Goal: Information Seeking & Learning: Learn about a topic

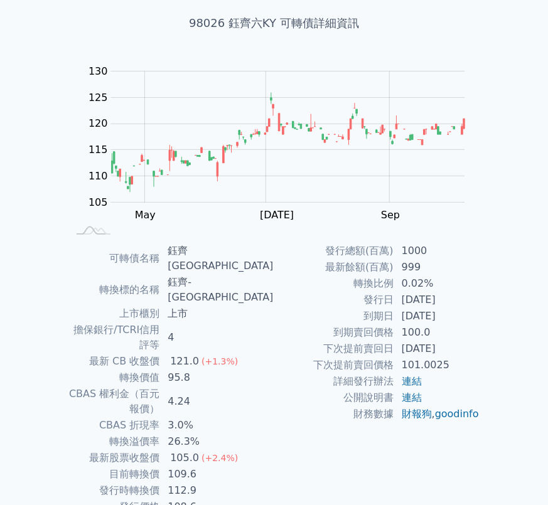
scroll to position [75, 0]
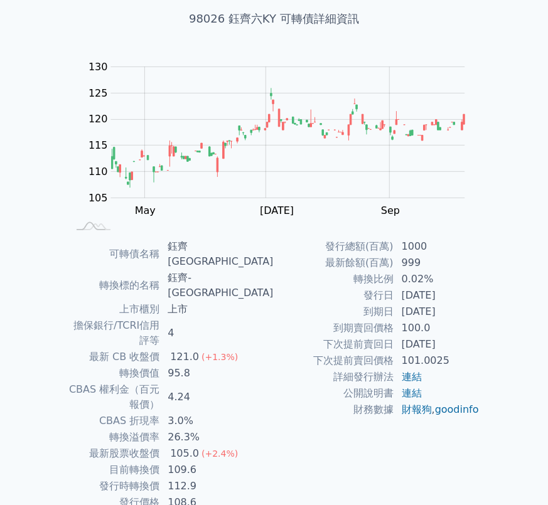
drag, startPoint x: 403, startPoint y: 297, endPoint x: 463, endPoint y: 311, distance: 61.4
click at [463, 311] on tbody "發行總額(百萬) 1000 最新餘額(百萬) 999 轉換比例 0.02% 發行日 [DATE] 到期日 [DATE] 到期賣回價格 100.0 下次提前賣回…" at bounding box center [377, 329] width 206 height 180
copy tbody "[DATE] 到期日 [DATE]"
drag, startPoint x: 195, startPoint y: 377, endPoint x: 349, endPoint y: 26, distance: 384.0
click at [195, 429] on td "26.3%" at bounding box center [217, 437] width 114 height 16
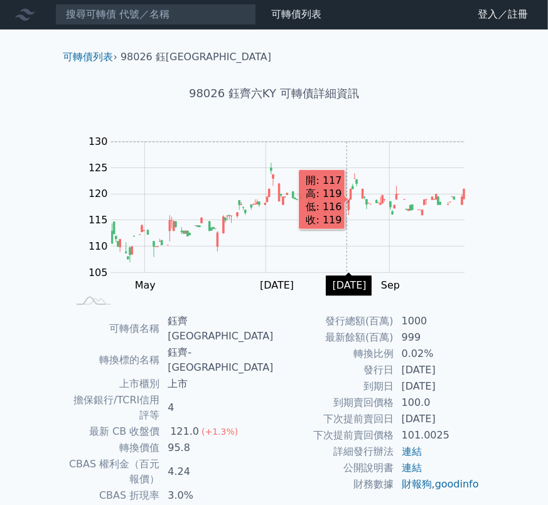
scroll to position [0, 0]
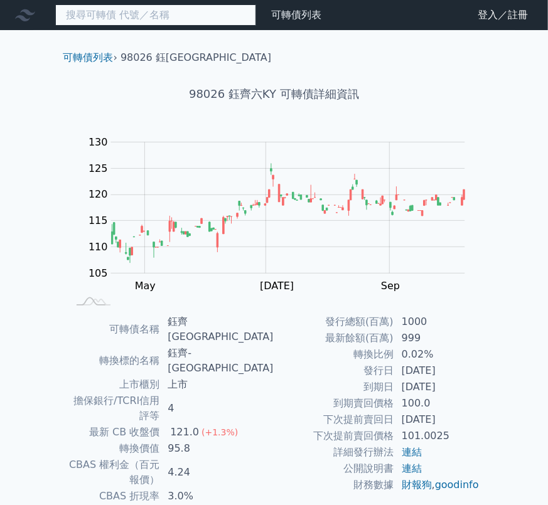
click at [164, 16] on input at bounding box center [155, 14] width 201 height 21
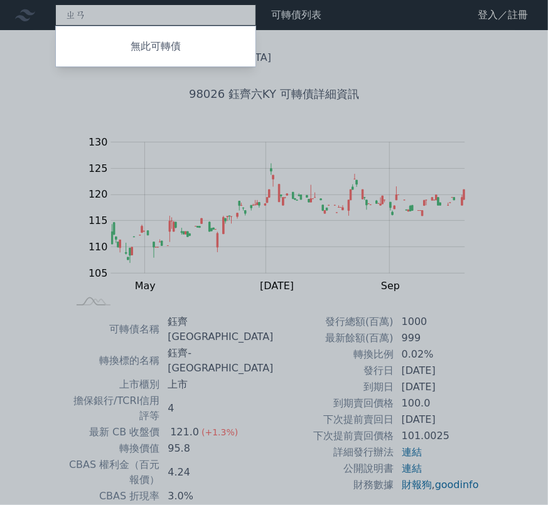
type input "ㄓ"
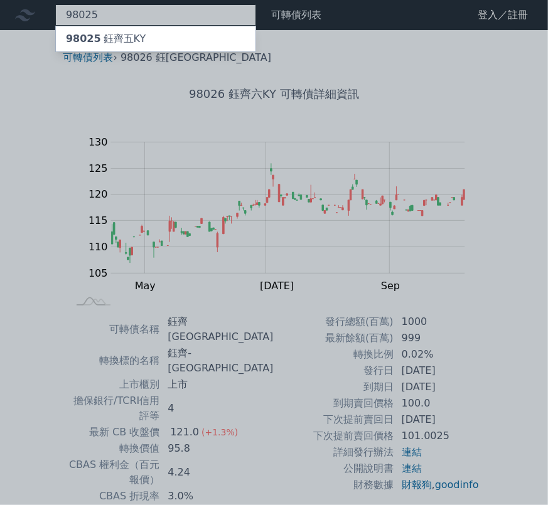
type input "98025"
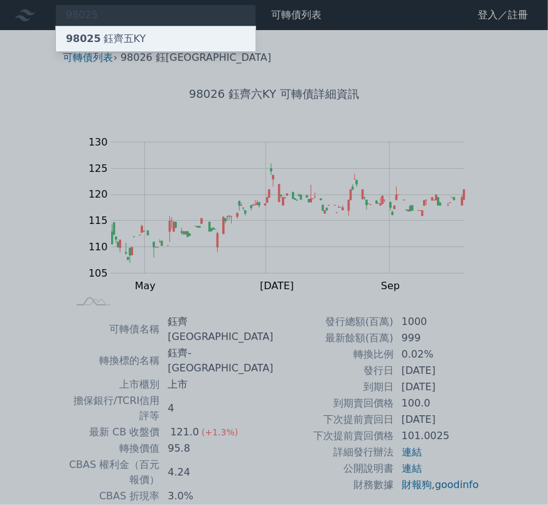
click at [139, 40] on div "98025 鈺[GEOGRAPHIC_DATA]" at bounding box center [156, 38] width 200 height 25
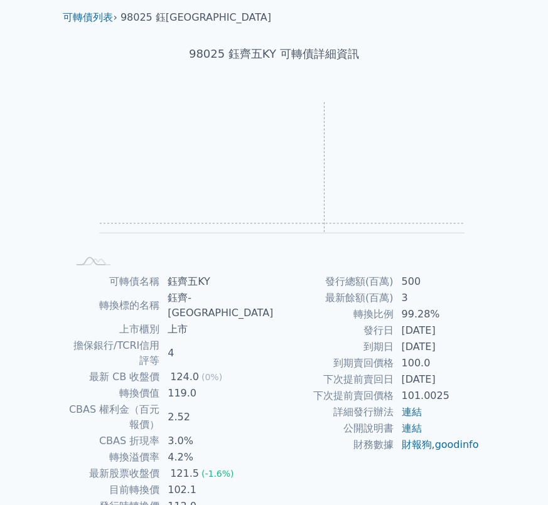
scroll to position [75, 0]
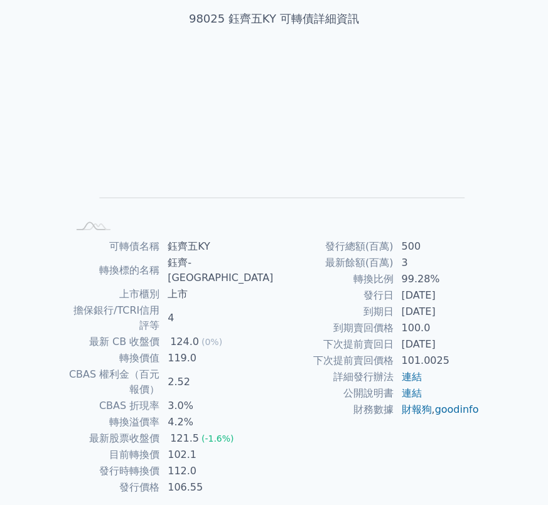
click at [402, 296] on td "[DATE]" at bounding box center [437, 296] width 86 height 16
click at [284, 158] on rect "Chart" at bounding box center [282, 132] width 365 height 131
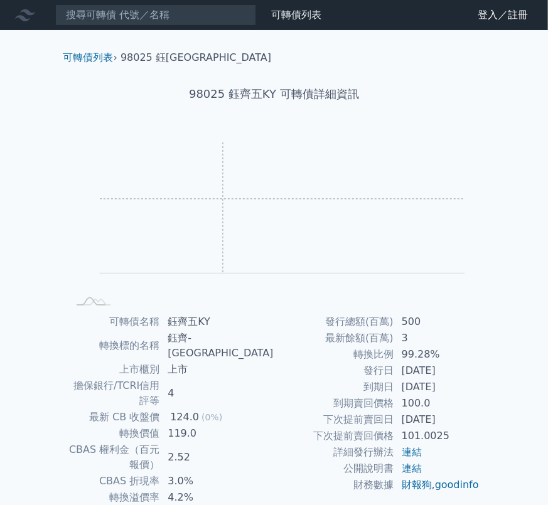
scroll to position [0, 0]
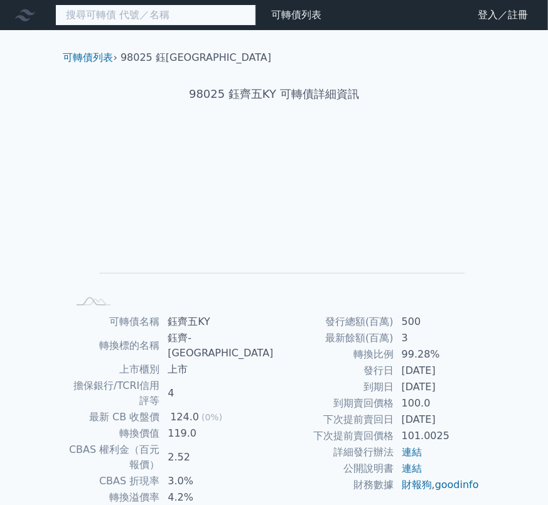
click at [164, 11] on input at bounding box center [155, 14] width 201 height 21
type input "ㄢ"
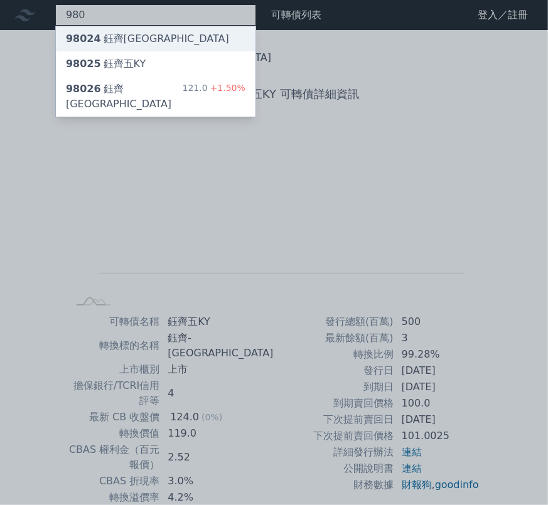
type input "980"
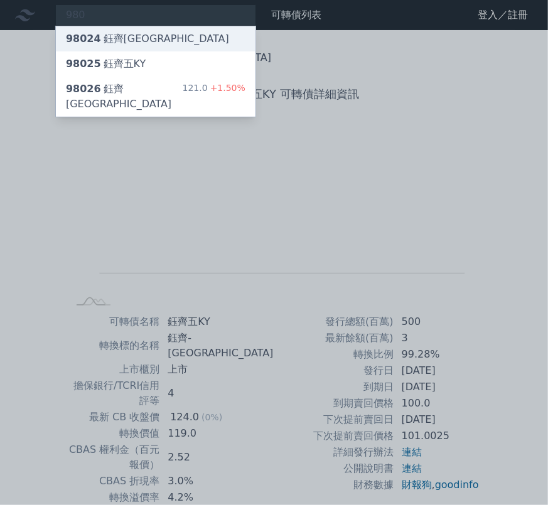
click at [136, 37] on div "98024 鈺[GEOGRAPHIC_DATA]" at bounding box center [147, 38] width 163 height 15
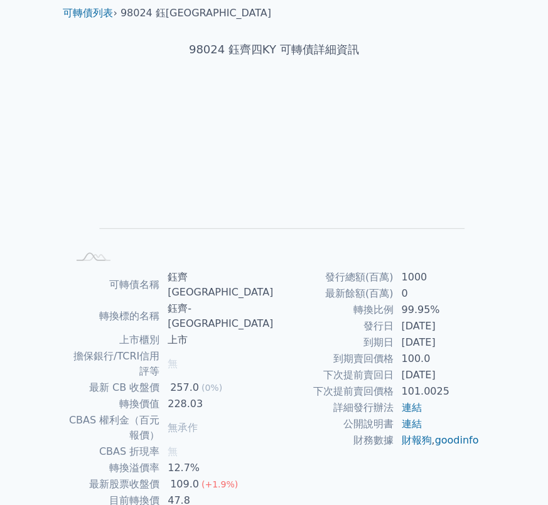
scroll to position [62, 0]
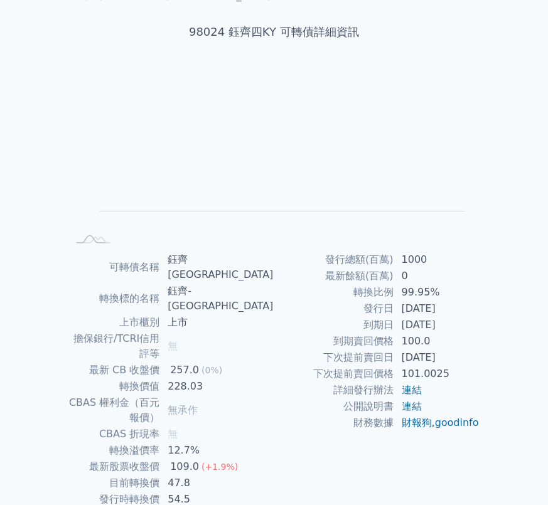
click at [345, 313] on td "發行日" at bounding box center [334, 309] width 120 height 16
drag, startPoint x: 416, startPoint y: 313, endPoint x: 427, endPoint y: 312, distance: 11.9
click at [427, 312] on td "[DATE]" at bounding box center [437, 309] width 86 height 16
click at [315, 277] on td "最新餘額(百萬)" at bounding box center [334, 276] width 120 height 16
click at [336, 222] on rect at bounding box center [274, 159] width 402 height 176
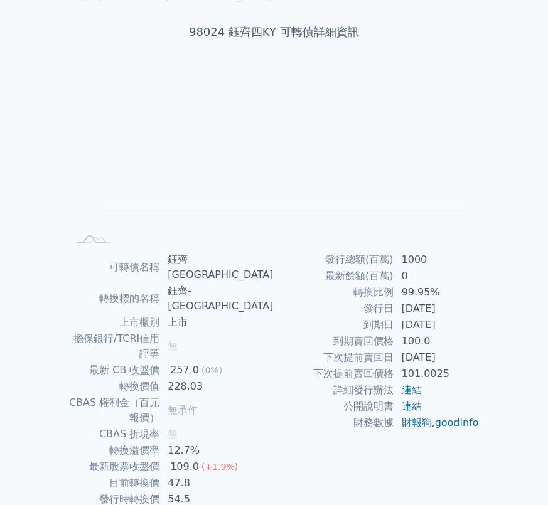
drag, startPoint x: 402, startPoint y: 357, endPoint x: 454, endPoint y: 359, distance: 51.5
click at [454, 359] on td "[DATE]" at bounding box center [437, 358] width 86 height 16
drag, startPoint x: 454, startPoint y: 359, endPoint x: 439, endPoint y: 333, distance: 30.1
click at [439, 333] on tbody "發行總額(百萬) 1000 最新餘額(百萬) 0 轉換比例 99.95% 發行日 [DATE] 到期日 [DATE] 到期賣回價格 100.0 下次提前賣回日…" at bounding box center [377, 342] width 206 height 180
click at [306, 170] on rect "Chart" at bounding box center [282, 145] width 365 height 131
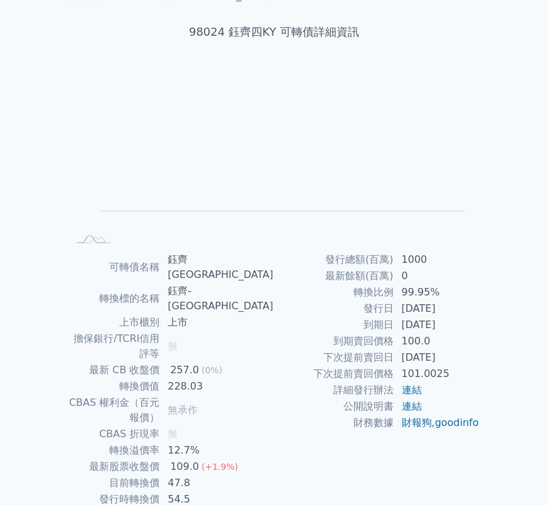
click at [416, 331] on td "[DATE]" at bounding box center [437, 325] width 86 height 16
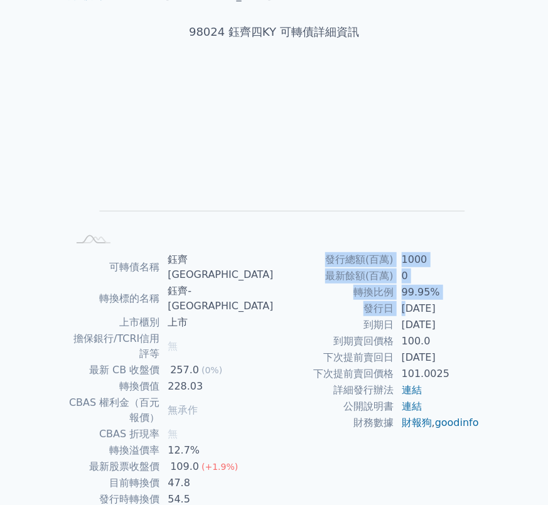
drag, startPoint x: 409, startPoint y: 308, endPoint x: 529, endPoint y: 319, distance: 120.4
click at [529, 319] on div "可轉債列表 財務數據 可轉債列表 財務數據 登入／註冊 登入／註冊 可轉債列表 › 98024 鈺齊四KY 98024 鈺齊四KY 可轉債詳細資訊 Zoom …" at bounding box center [274, 259] width 548 height 642
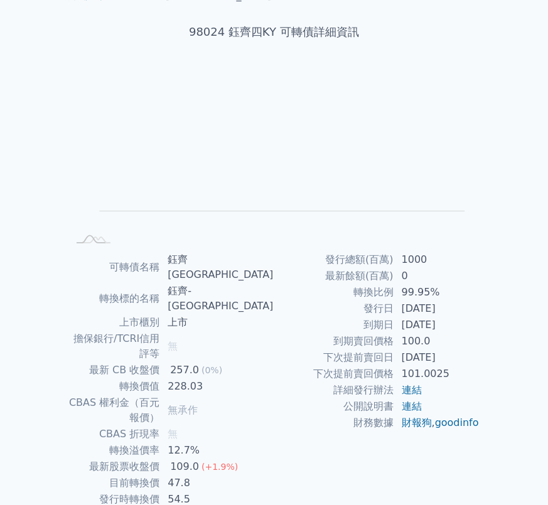
drag, startPoint x: 301, startPoint y: 70, endPoint x: 274, endPoint y: 48, distance: 34.8
click at [301, 71] on icon "Zoom Out L L Chart created using amCharts library" at bounding box center [274, 159] width 402 height 176
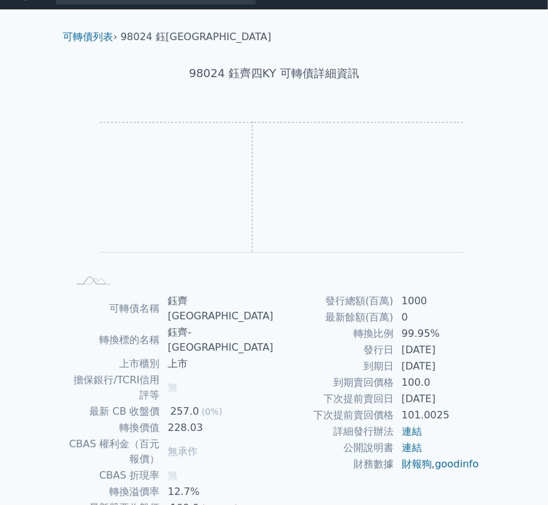
scroll to position [0, 0]
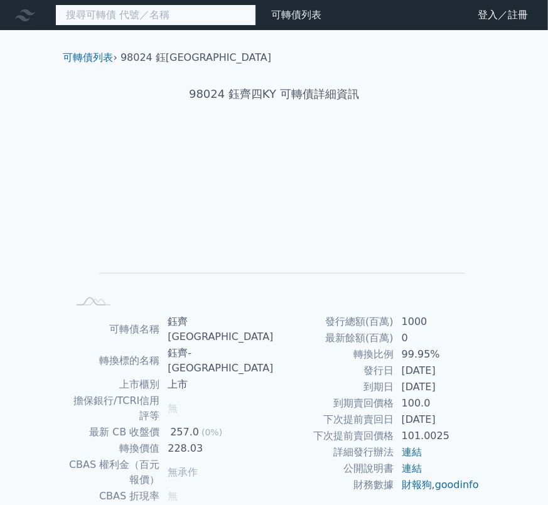
click at [153, 21] on input at bounding box center [155, 14] width 201 height 21
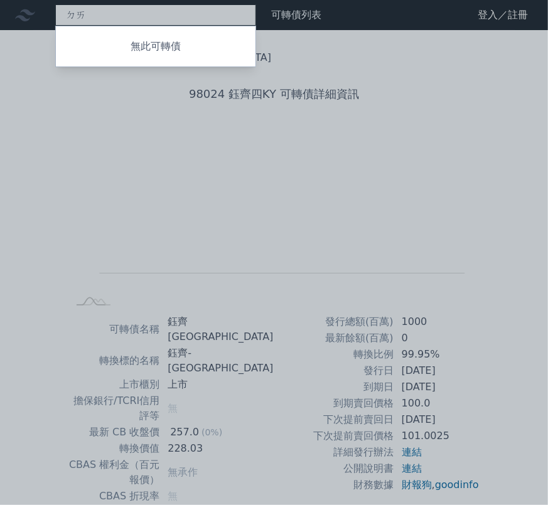
type input "ㄉ"
type input "0"
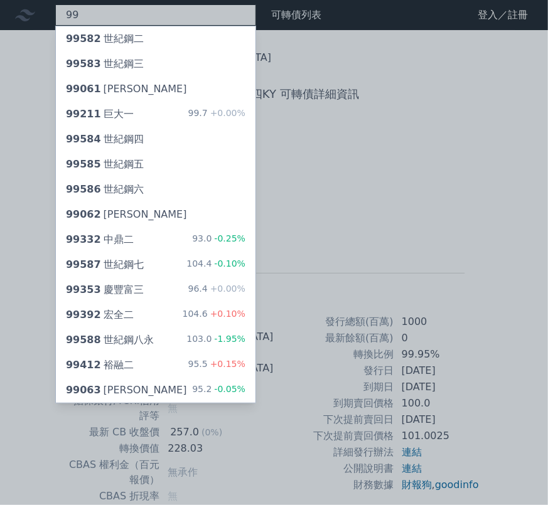
type input "9"
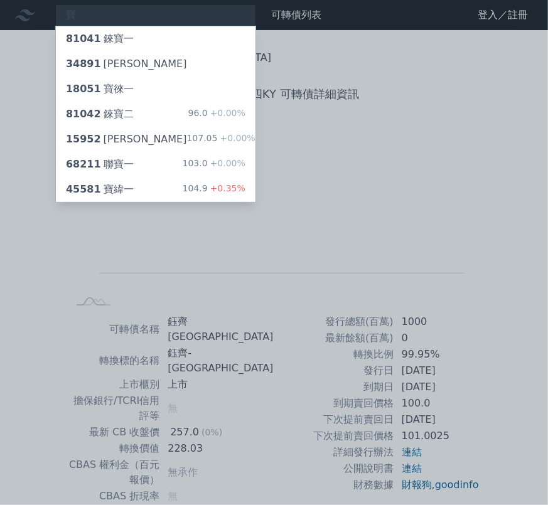
click at [63, 259] on div at bounding box center [274, 252] width 548 height 505
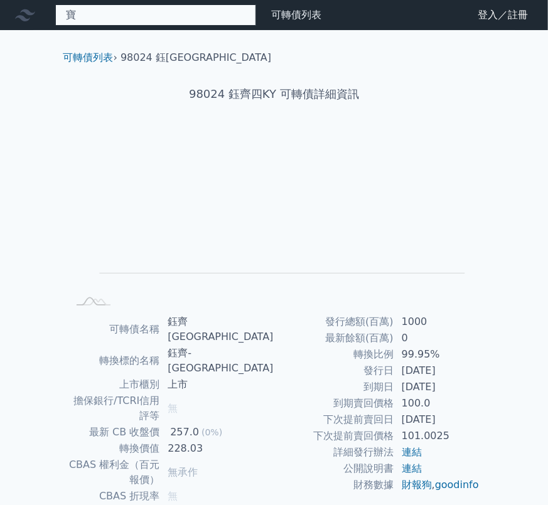
click at [150, 13] on div "寶 81041 錸寶一 34891 森寶一 18051 寶徠一 81042 錸寶二 96.0 +0.00% 15952 川寶二 107.05 +0.00% 6…" at bounding box center [155, 14] width 201 height 21
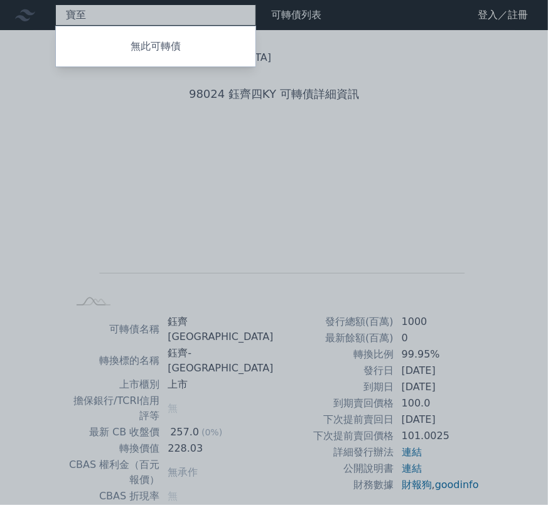
type input "寶"
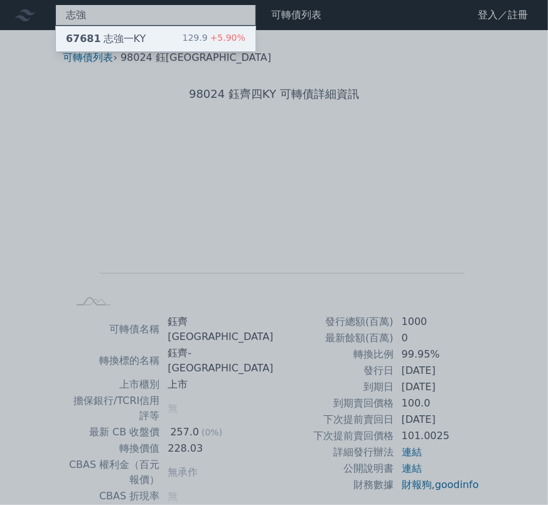
type input "志強"
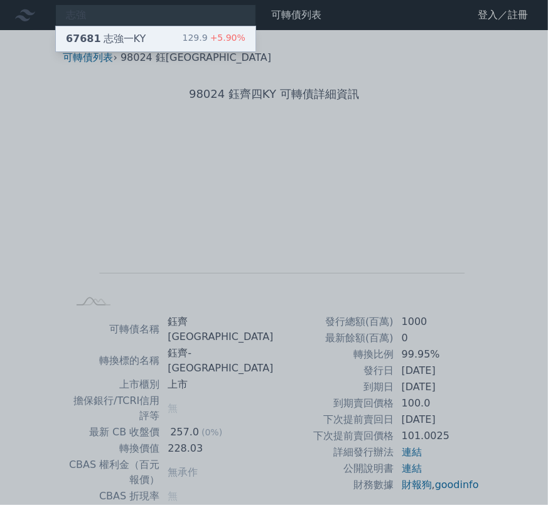
click at [136, 38] on div "67681 志強一KY" at bounding box center [106, 38] width 80 height 15
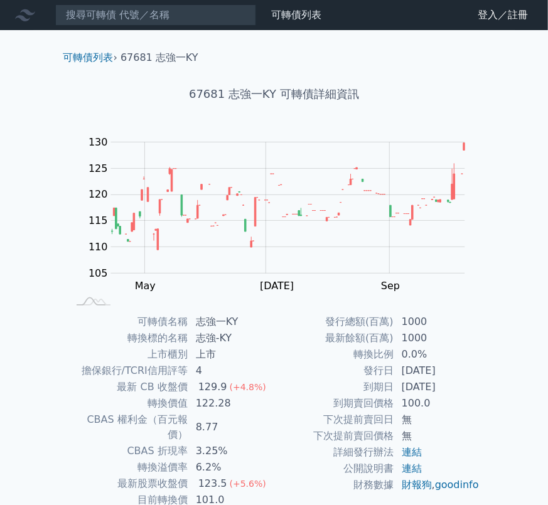
drag, startPoint x: 330, startPoint y: 362, endPoint x: 377, endPoint y: 366, distance: 47.9
click at [330, 362] on td "轉換比例" at bounding box center [334, 355] width 120 height 16
click at [293, 286] on rect at bounding box center [274, 221] width 402 height 176
click at [470, 363] on td "[DATE]" at bounding box center [437, 371] width 86 height 16
click at [281, 348] on td "轉換比例" at bounding box center [334, 355] width 120 height 16
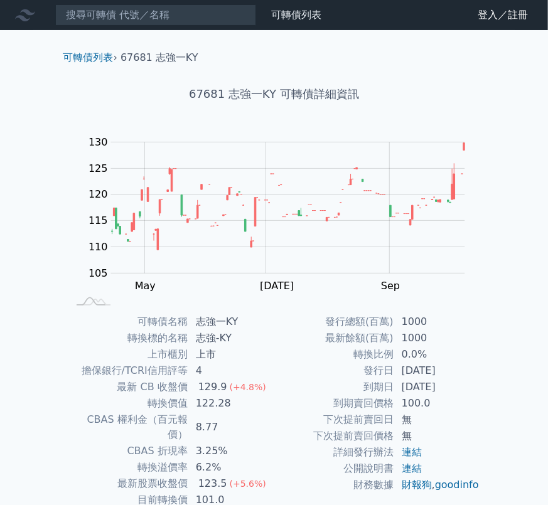
click at [298, 326] on td "發行總額(百萬)" at bounding box center [334, 322] width 120 height 16
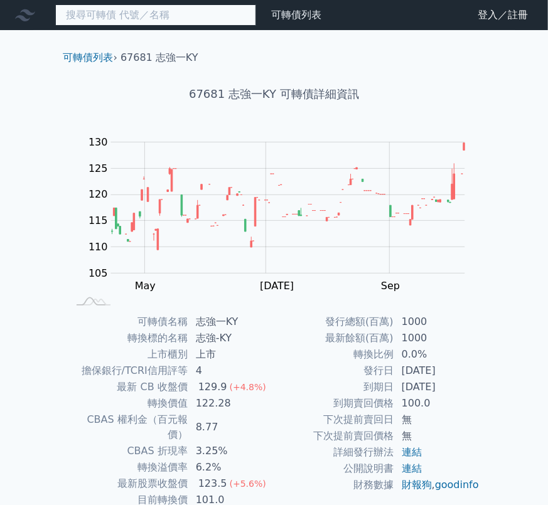
click at [142, 12] on input at bounding box center [155, 14] width 201 height 21
type input "ˊ"
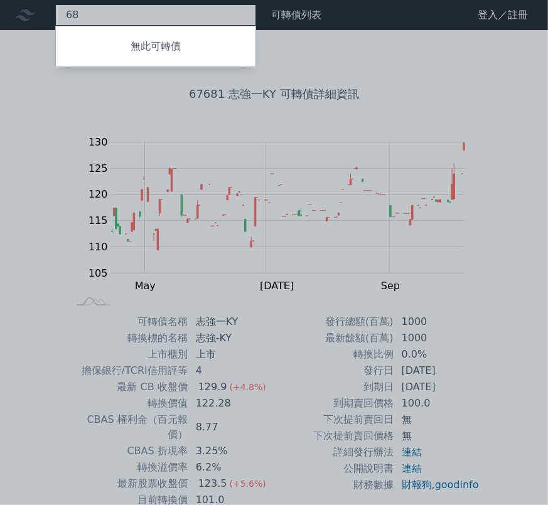
type input "6"
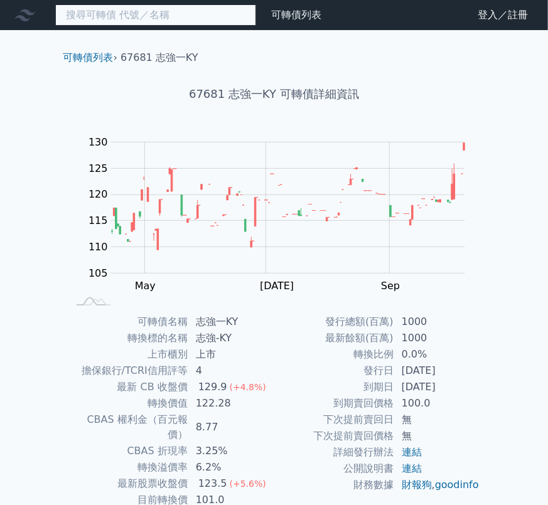
paste input "中傑-KY(6965)"
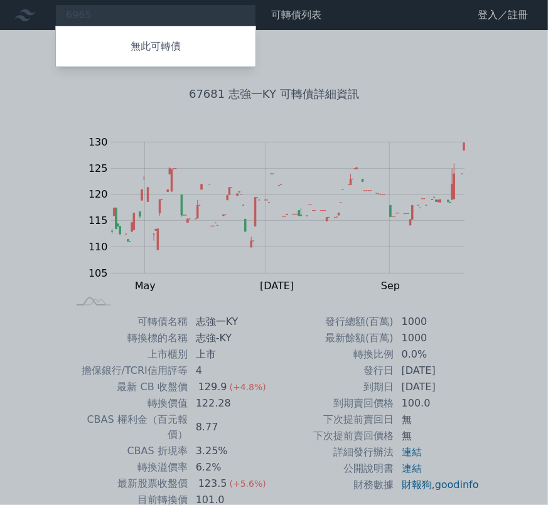
click at [59, 83] on div at bounding box center [274, 252] width 548 height 505
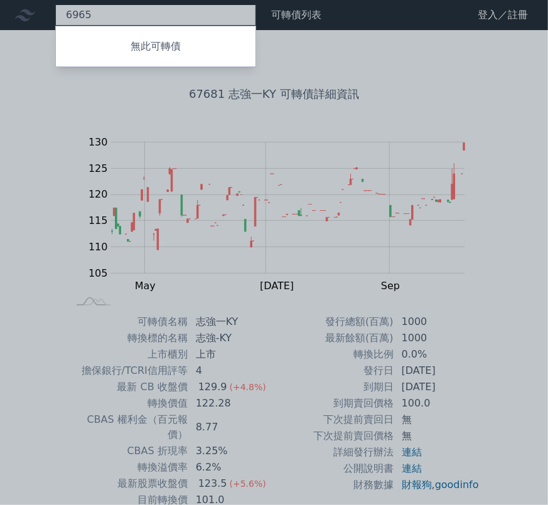
click at [97, 18] on div "6965 無此可轉債" at bounding box center [155, 14] width 201 height 21
paste input "84041"
type input "6"
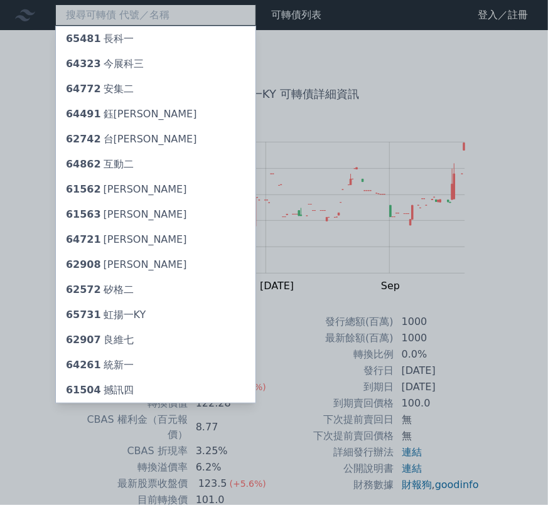
paste input "84041"
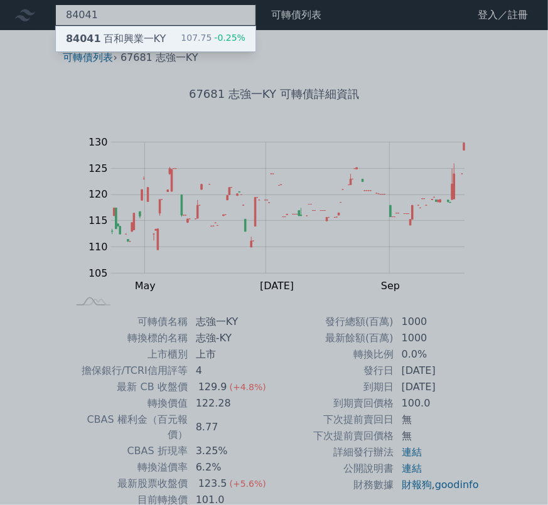
type input "84041"
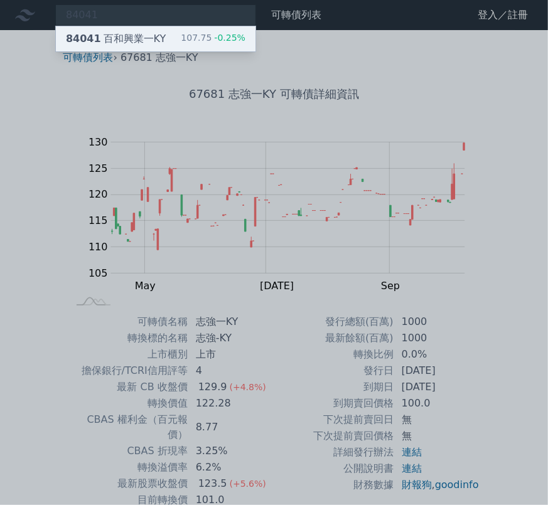
click at [132, 35] on div "84041 百和興業一KY" at bounding box center [116, 38] width 100 height 15
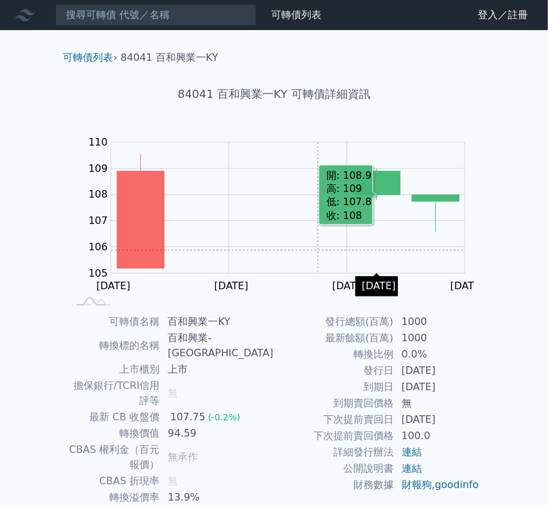
scroll to position [62, 0]
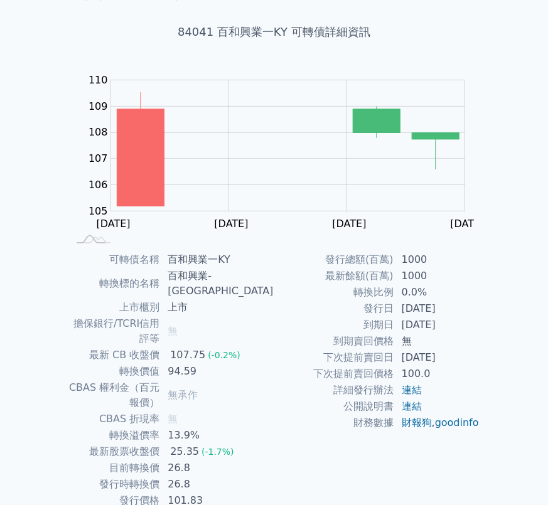
click at [62, 7] on div "84041 百和興業一KY 可轉債詳細資訊" at bounding box center [274, 32] width 442 height 58
click at [74, 212] on rect at bounding box center [274, 159] width 402 height 176
click at [14, 65] on div "可轉債列表 財務數據 可轉債列表 財務數據 登入／註冊 登入／註冊 可轉債列表 › 84041 百和興業一KY 84041 百和興業一KY 可轉債詳細資訊 Z…" at bounding box center [274, 251] width 548 height 626
click at [66, 149] on div "Zoom Out 105 103 104 105 106 107 108 109 110 111 L [DATE] Oct [DATE] Oct [DATE]…" at bounding box center [274, 159] width 442 height 176
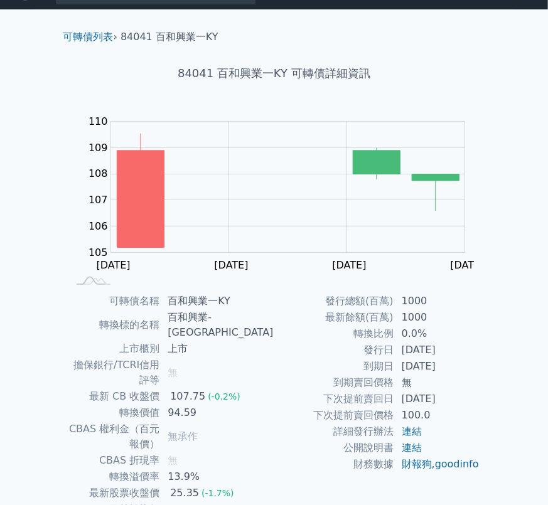
scroll to position [0, 0]
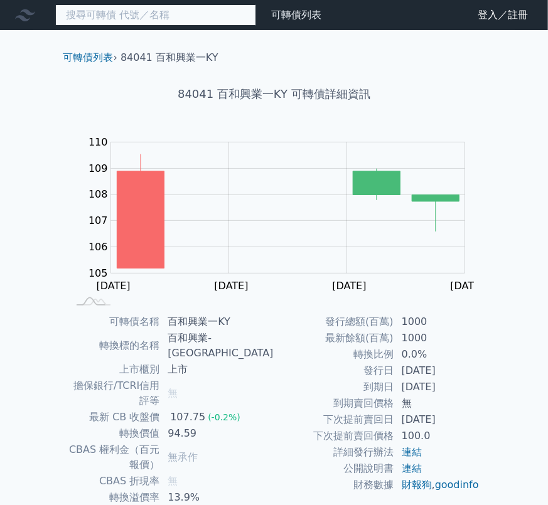
click at [141, 14] on input at bounding box center [155, 14] width 201 height 21
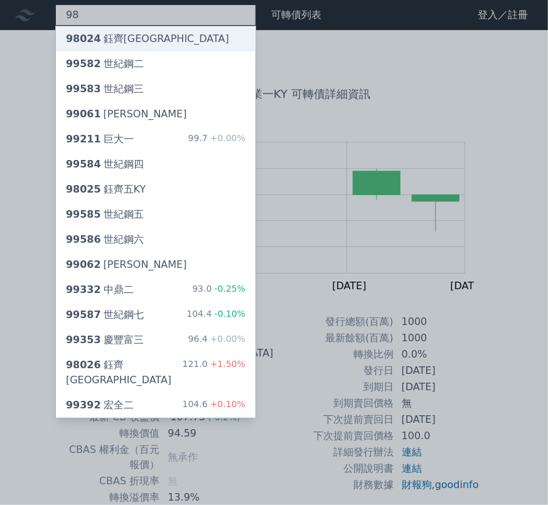
type input "98"
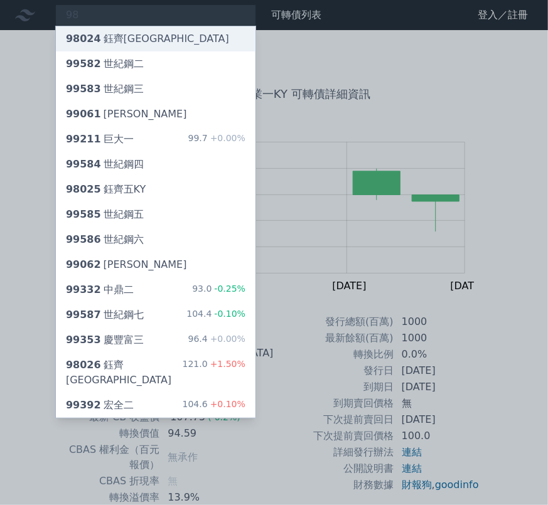
click at [137, 36] on div "98024 鈺[GEOGRAPHIC_DATA]" at bounding box center [147, 38] width 163 height 15
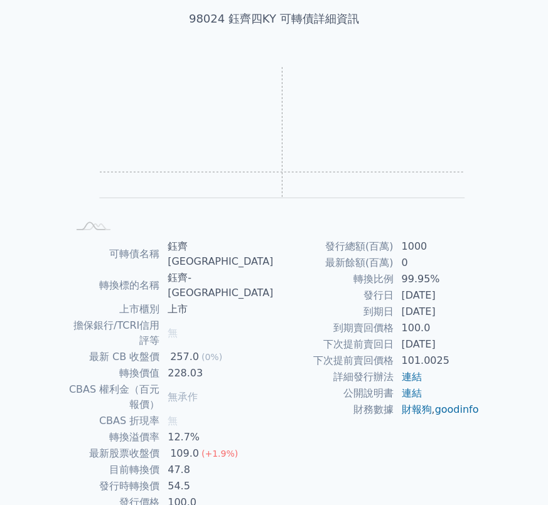
scroll to position [75, 0]
click at [82, 210] on rect at bounding box center [274, 146] width 402 height 176
click at [480, 347] on div "可轉債名稱 [PERSON_NAME]齊四KY 轉換標的名稱 鈺齊-KY 上市櫃別 上市 擔保銀行/TCRI信用評等 無 最新 CB 收盤價 257.0 (0…" at bounding box center [274, 375] width 442 height 272
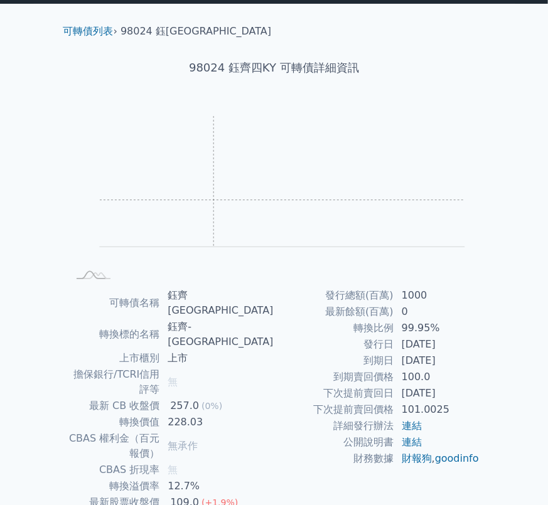
scroll to position [0, 0]
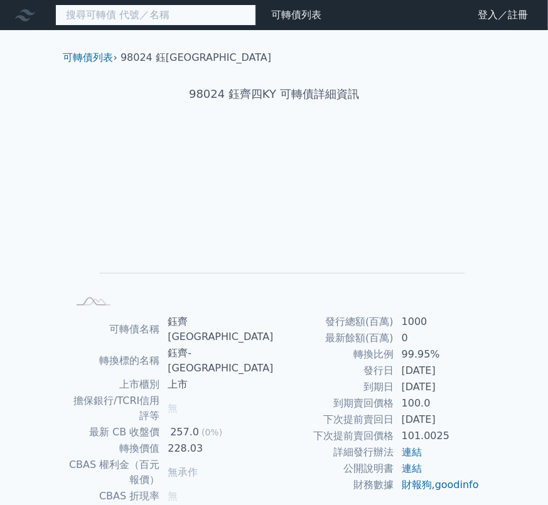
click at [168, 17] on input at bounding box center [155, 14] width 201 height 21
type input "ㄢ"
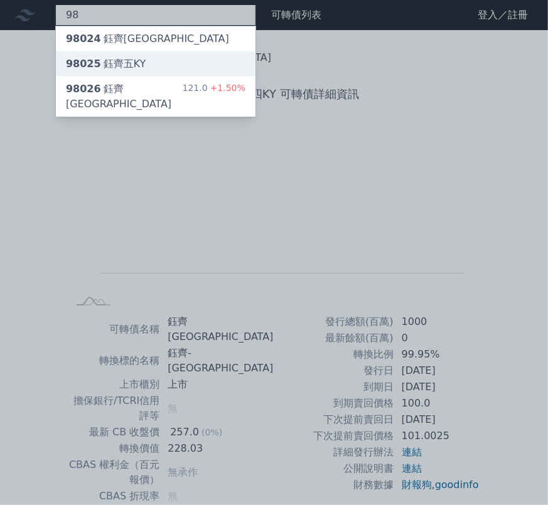
type input "98"
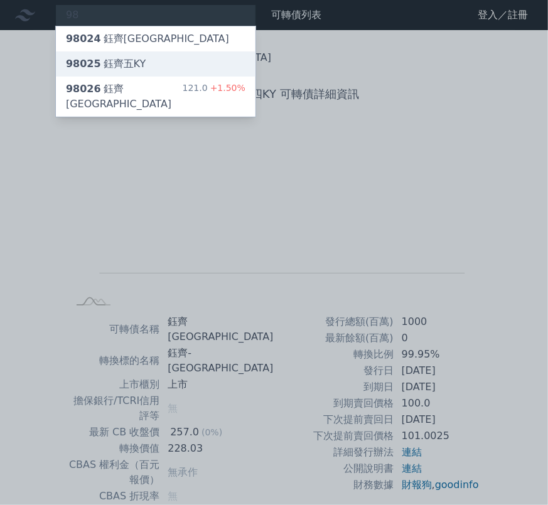
click at [130, 54] on div "98025 鈺[GEOGRAPHIC_DATA]" at bounding box center [156, 63] width 200 height 25
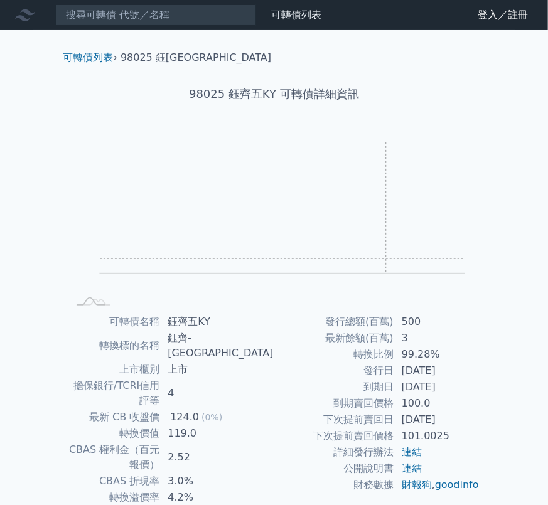
scroll to position [62, 0]
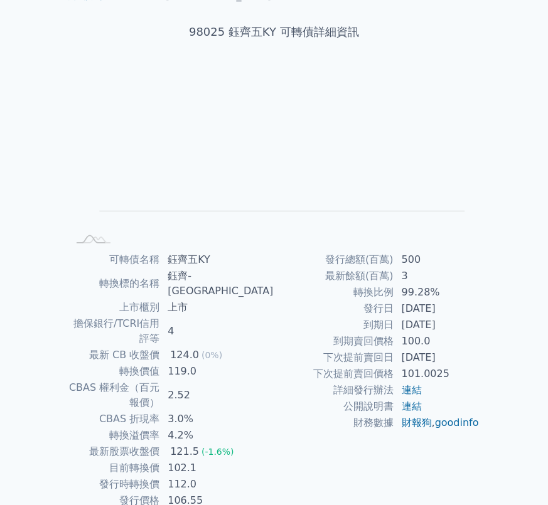
drag, startPoint x: 5, startPoint y: 145, endPoint x: 24, endPoint y: 129, distance: 25.4
click at [5, 145] on div "可轉債列表 財務數據 可轉債列表 財務數據 登入／註冊 登入／註冊 可轉債列表 › 98025 鈺齊五KY 98025 鈺齊五KY 可轉債詳細資訊 Zoom …" at bounding box center [274, 251] width 548 height 626
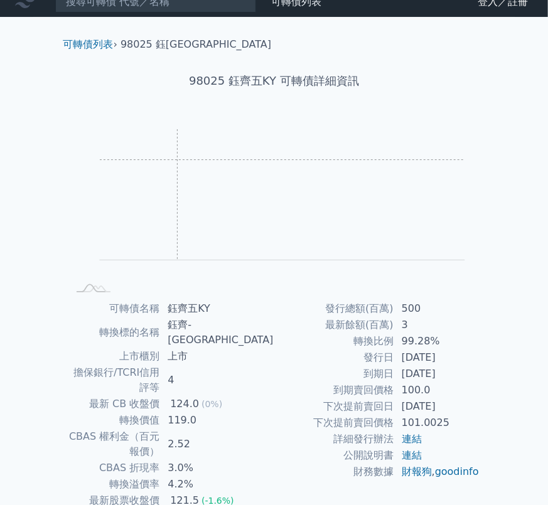
scroll to position [0, 0]
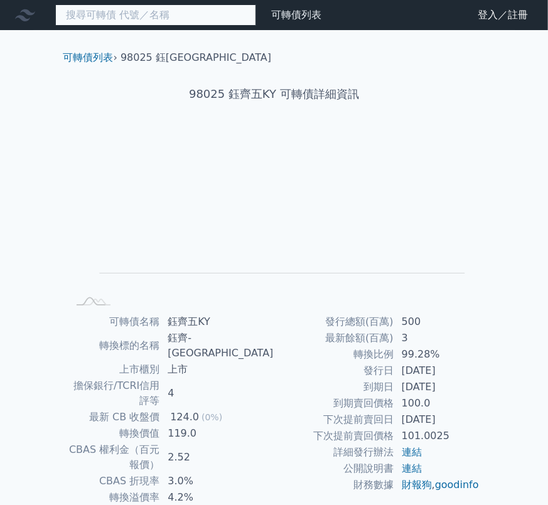
click at [173, 21] on input at bounding box center [155, 14] width 201 height 21
type input "ㄢ"
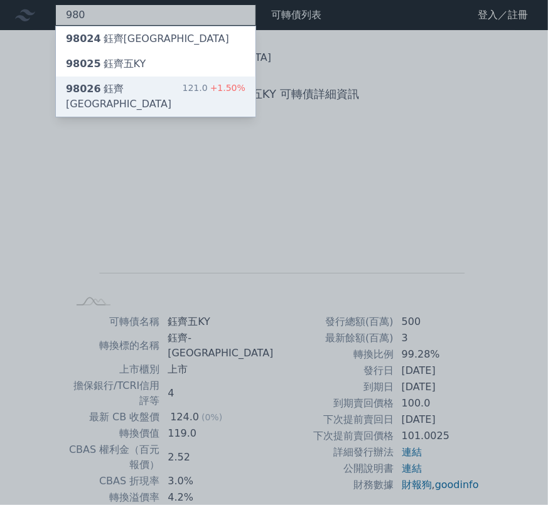
type input "980"
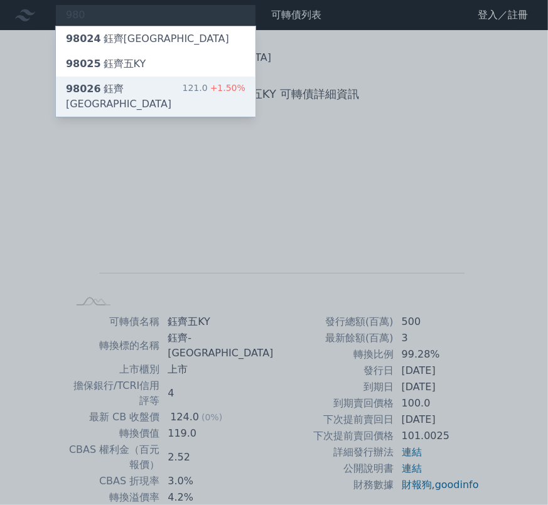
click at [147, 80] on div "98026 鈺齊六KY 121.0 +1.50%" at bounding box center [156, 97] width 200 height 40
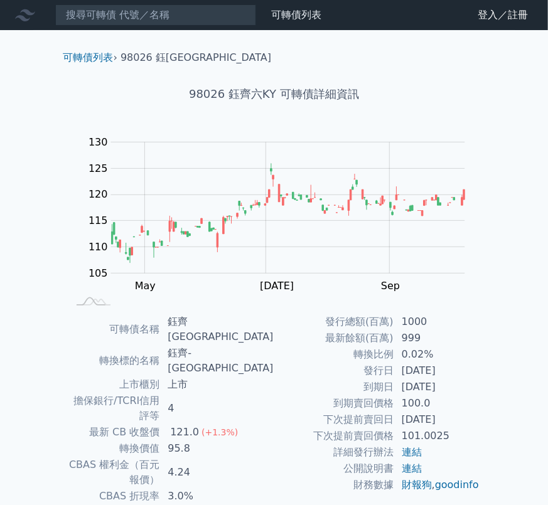
drag, startPoint x: 60, startPoint y: 45, endPoint x: 87, endPoint y: 21, distance: 36.4
click at [60, 45] on div "可轉債列表 › 98026 鈺齊[GEOGRAPHIC_DATA]" at bounding box center [274, 47] width 442 height 35
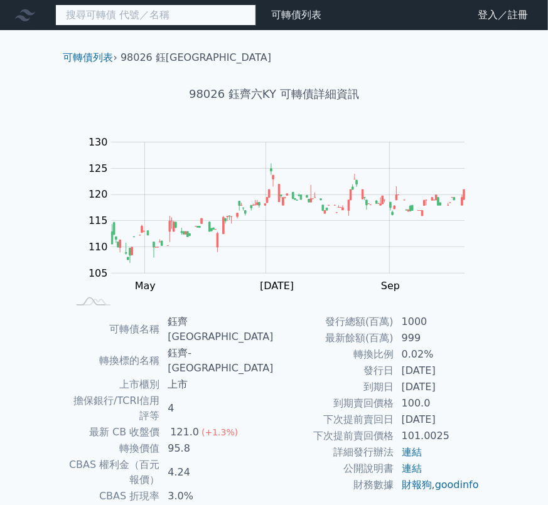
click at [109, 10] on input at bounding box center [155, 14] width 201 height 21
paste input "67681"
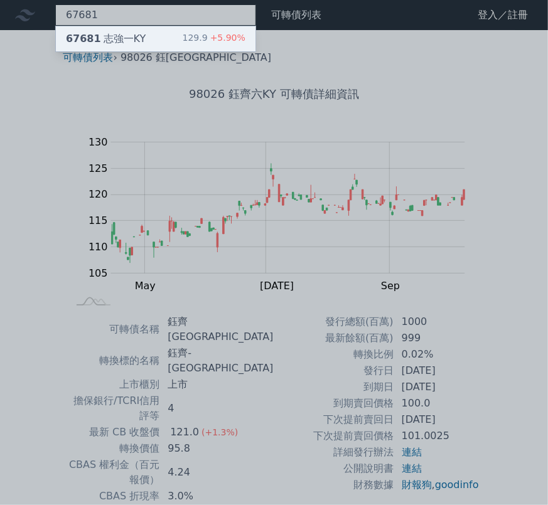
type input "67681"
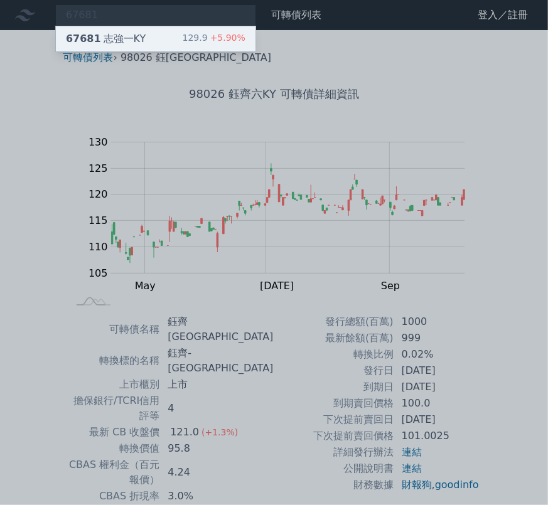
click at [109, 38] on div "67681 志強一KY" at bounding box center [106, 38] width 80 height 15
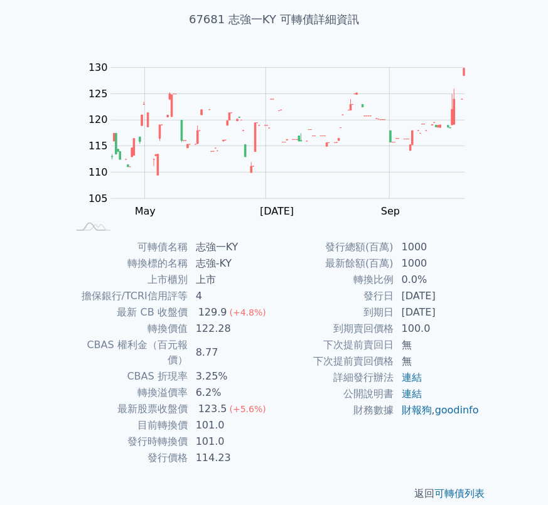
scroll to position [75, 0]
drag, startPoint x: 29, startPoint y: 205, endPoint x: 127, endPoint y: 210, distance: 98.1
click at [29, 205] on div "可轉債列表 財務數據 可轉債列表 財務數據 登入／註冊 登入／註冊 可轉債列表 › 67681 志強一KY 67681 志強一KY 可轉債詳細資訊 Zoom …" at bounding box center [274, 223] width 548 height 596
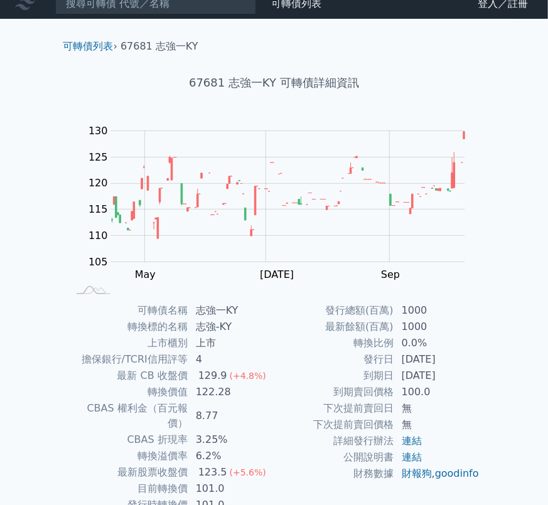
scroll to position [0, 0]
